Goal: Transaction & Acquisition: Purchase product/service

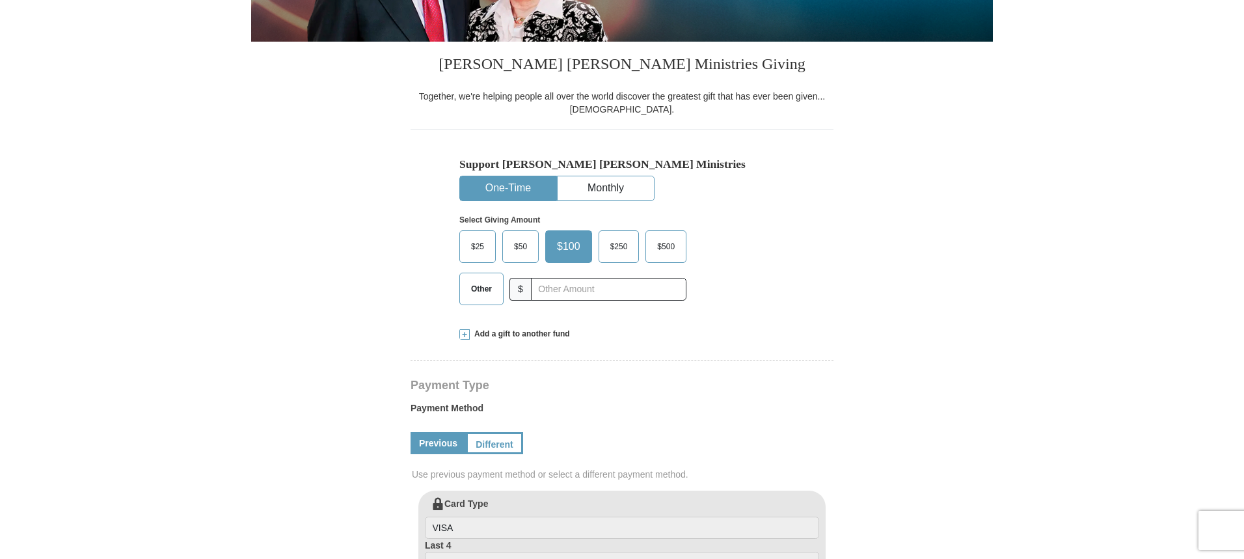
select select "CO"
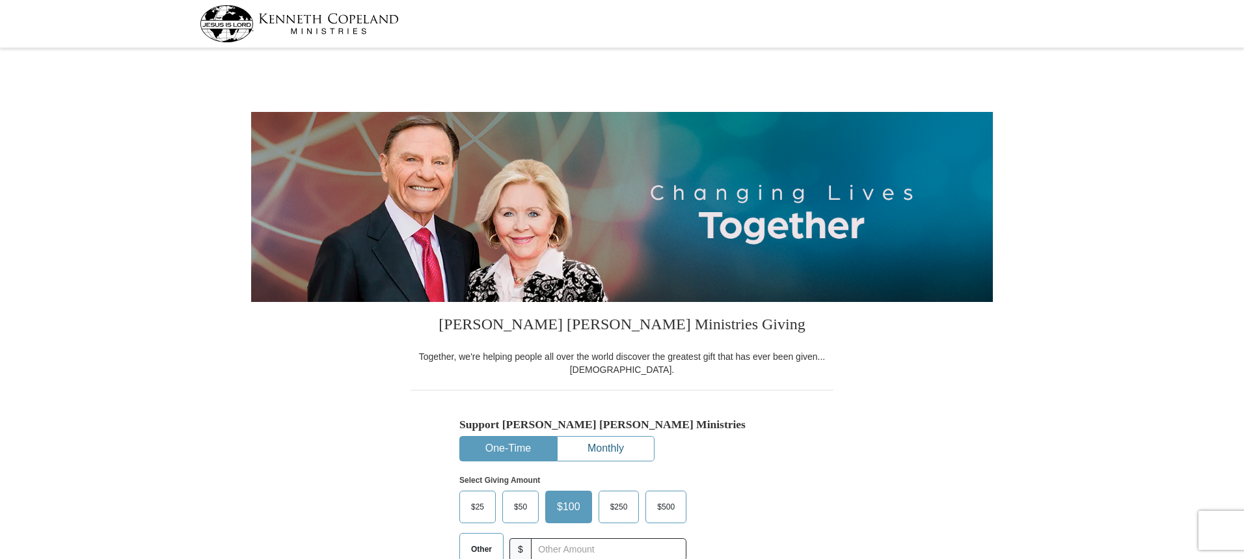
drag, startPoint x: 606, startPoint y: 451, endPoint x: 868, endPoint y: 450, distance: 261.5
click at [606, 451] on button "Monthly" at bounding box center [606, 449] width 96 height 24
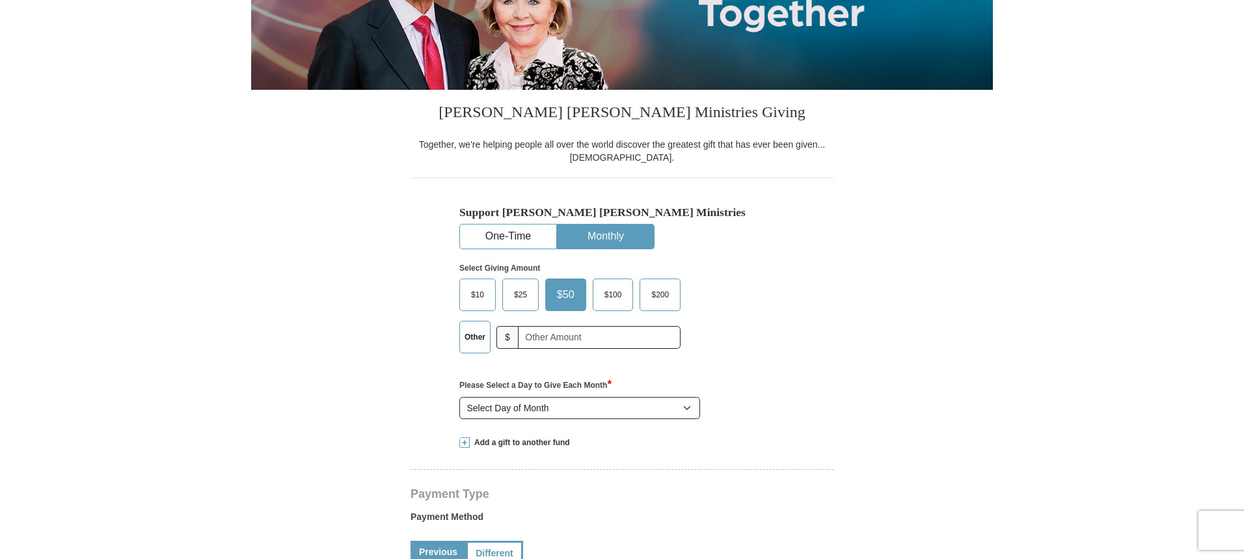
scroll to position [260, 0]
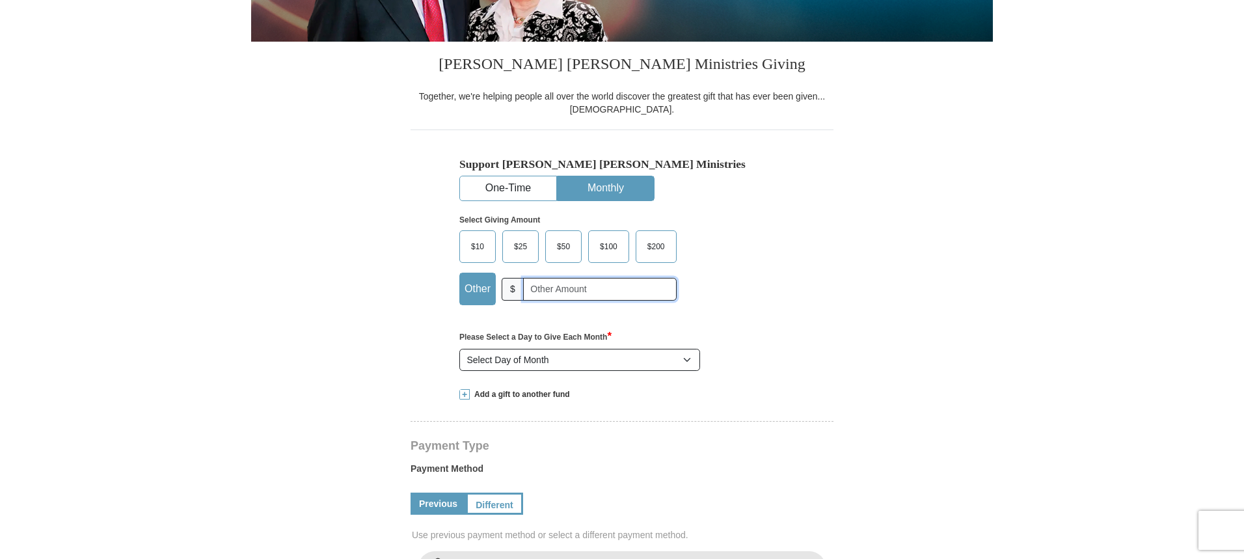
click at [621, 291] on input "text" at bounding box center [600, 289] width 154 height 23
type input "185.00"
click at [687, 356] on select "Select Day of Month 1 2 3 4 5 6 7 8 9 10 11 12 13 14 15 16 17 18 19 20 21 22 23…" at bounding box center [579, 360] width 241 height 22
select select "1"
click at [459, 349] on select "Select Day of Month 1 2 3 4 5 6 7 8 9 10 11 12 13 14 15 16 17 18 19 20 21 22 23…" at bounding box center [579, 360] width 241 height 22
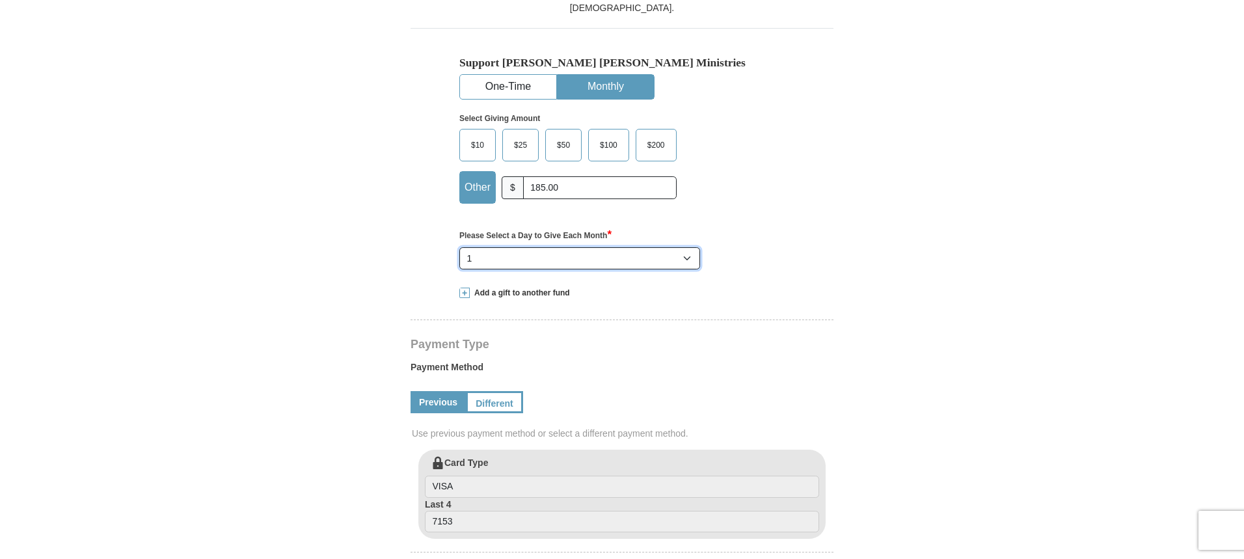
scroll to position [195, 0]
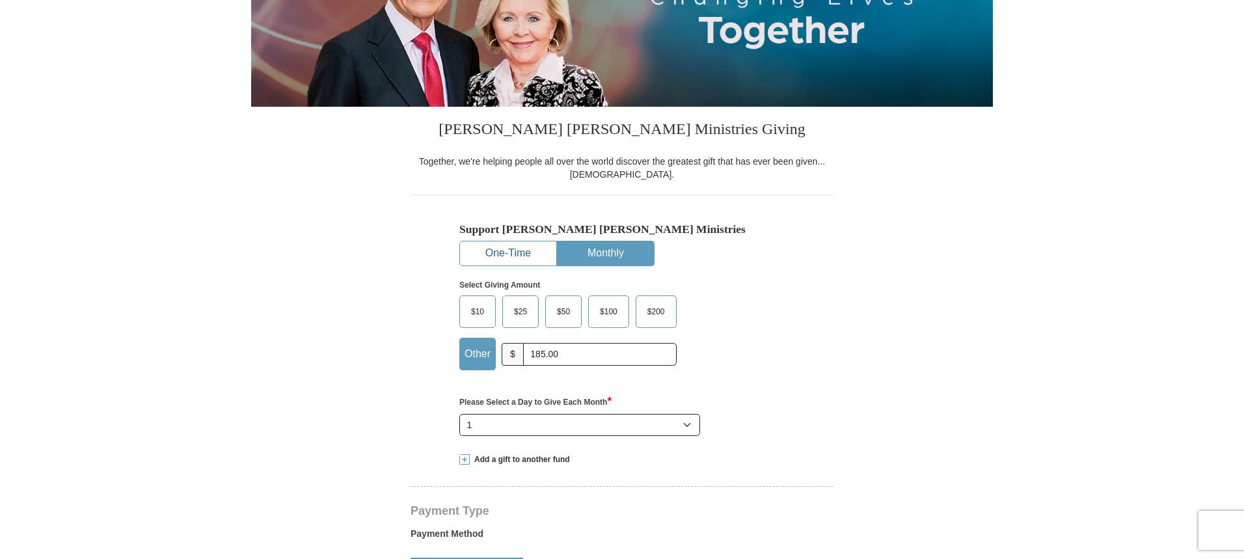
click at [517, 252] on button "One-Time" at bounding box center [508, 253] width 96 height 24
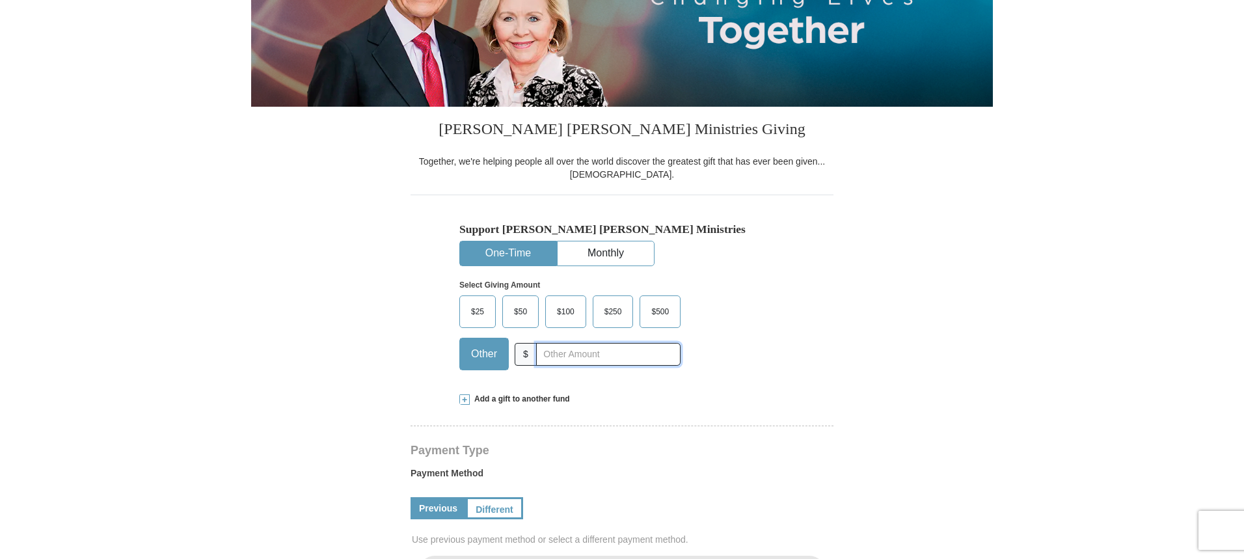
click at [599, 351] on input "text" at bounding box center [608, 354] width 144 height 23
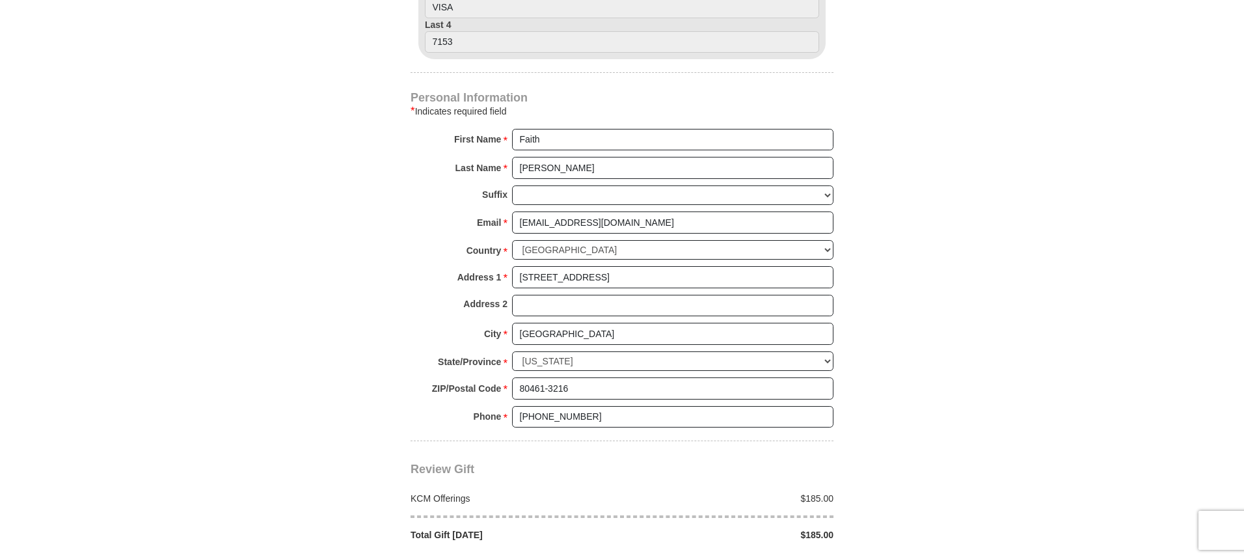
scroll to position [1041, 0]
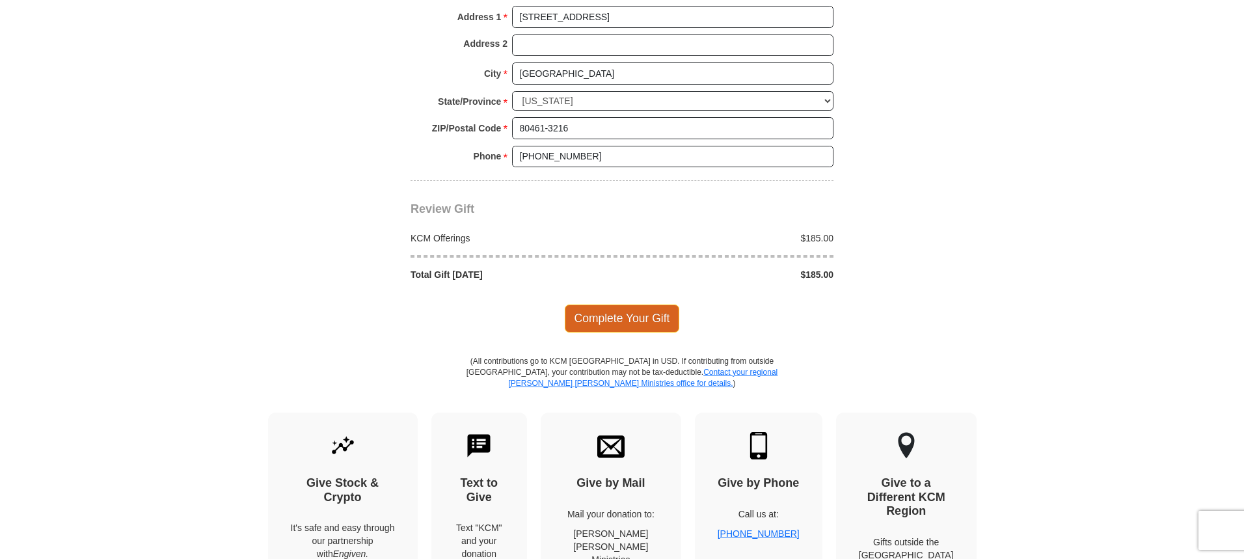
type input "185.00"
click at [645, 316] on span "Complete Your Gift" at bounding box center [622, 317] width 115 height 27
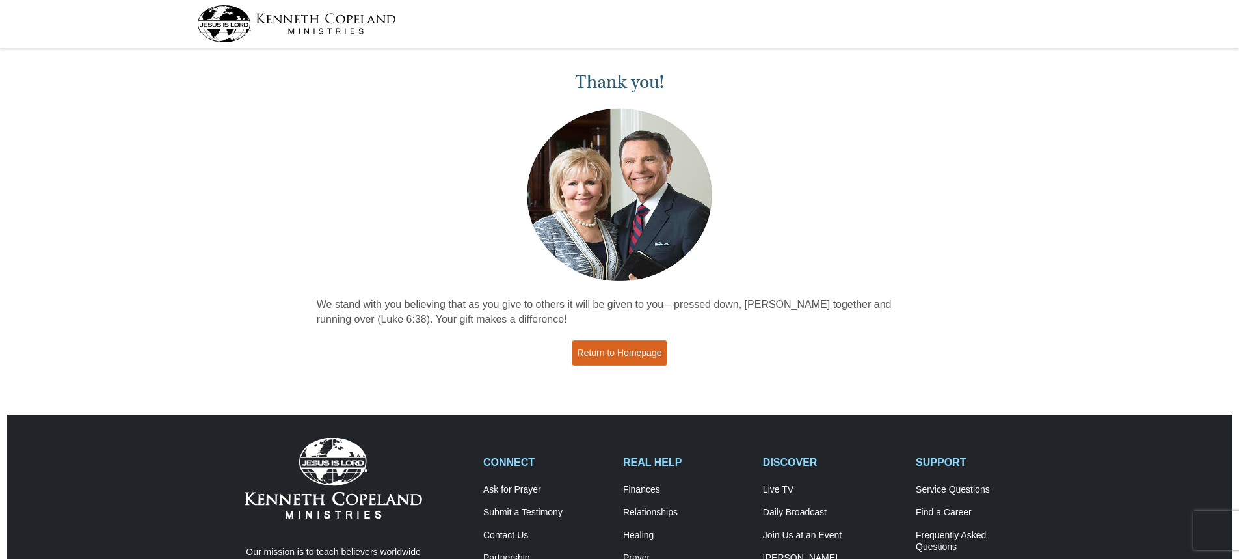
click at [625, 345] on link "Return to Homepage" at bounding box center [620, 352] width 96 height 25
